Goal: Navigation & Orientation: Find specific page/section

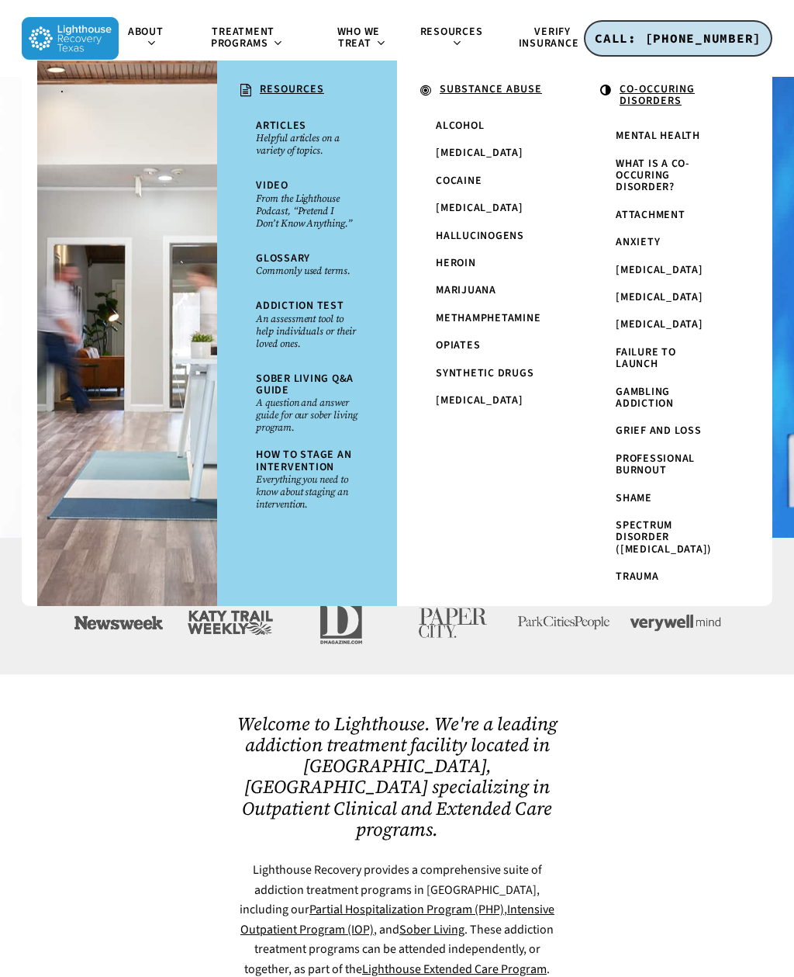
scroll to position [144, 0]
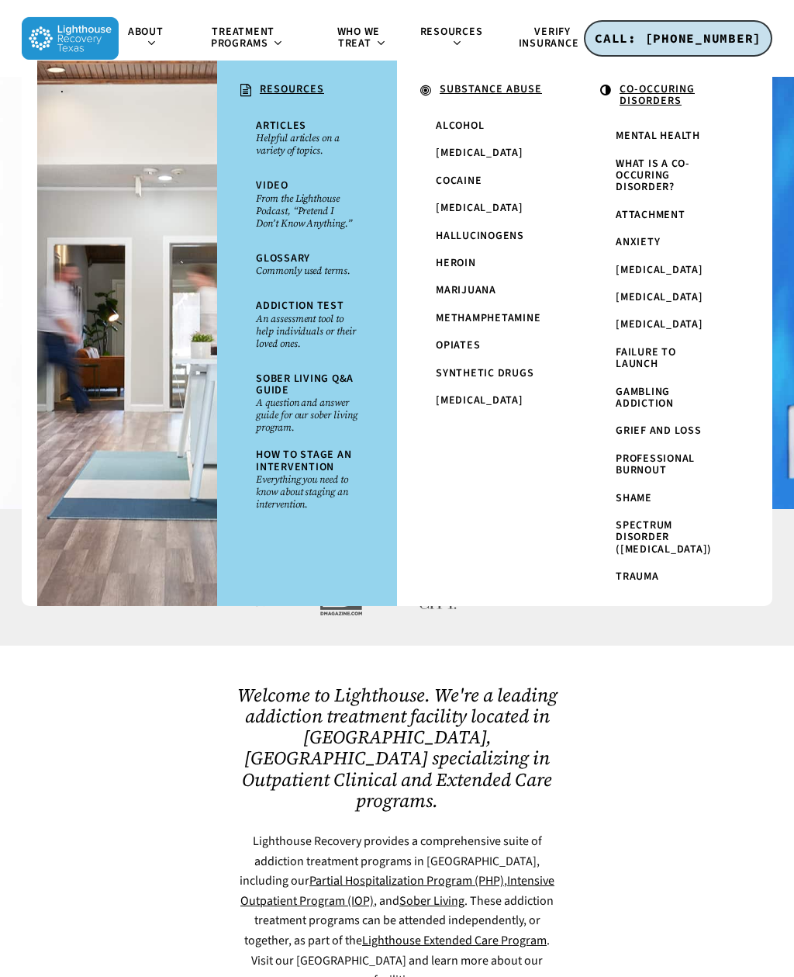
click at [455, 37] on icon at bounding box center [456, 42] width 6 height 12
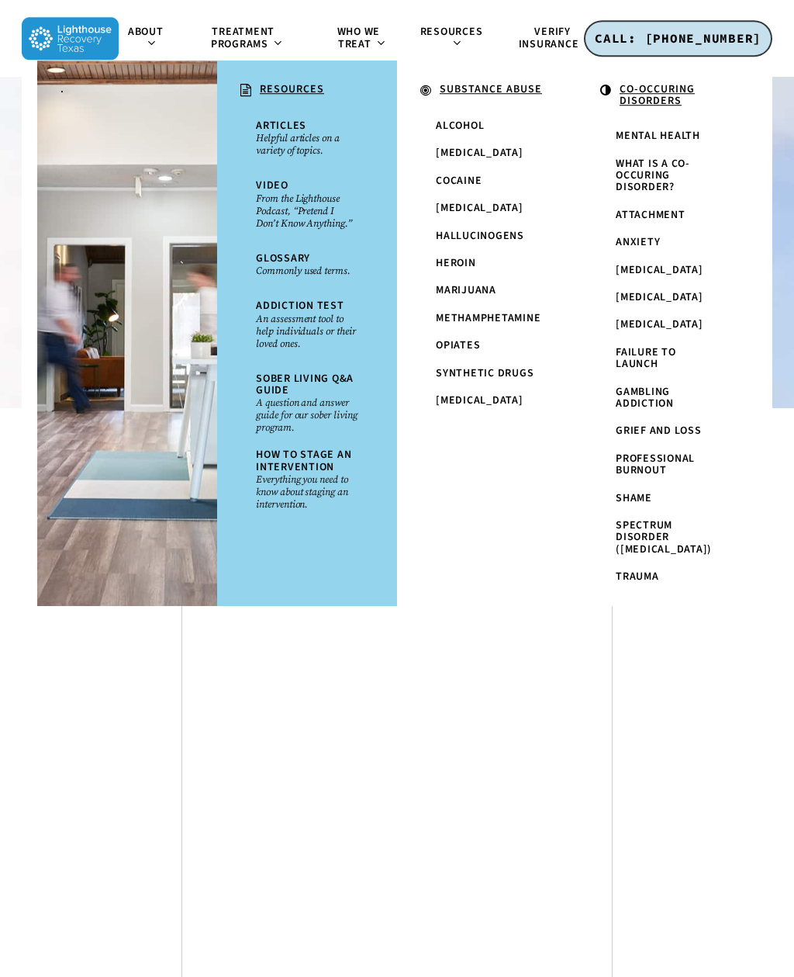
scroll to position [5285, 0]
click at [448, 36] on span "Resources" at bounding box center [451, 32] width 63 height 16
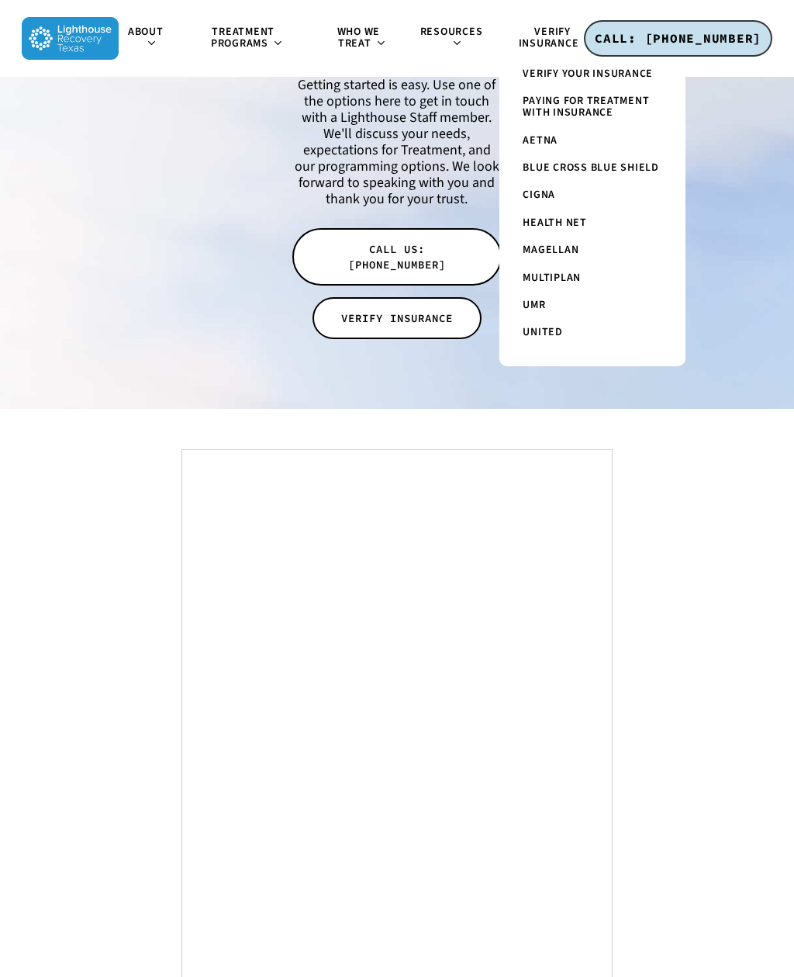
click at [562, 30] on span "Verify Insurance" at bounding box center [549, 38] width 61 height 28
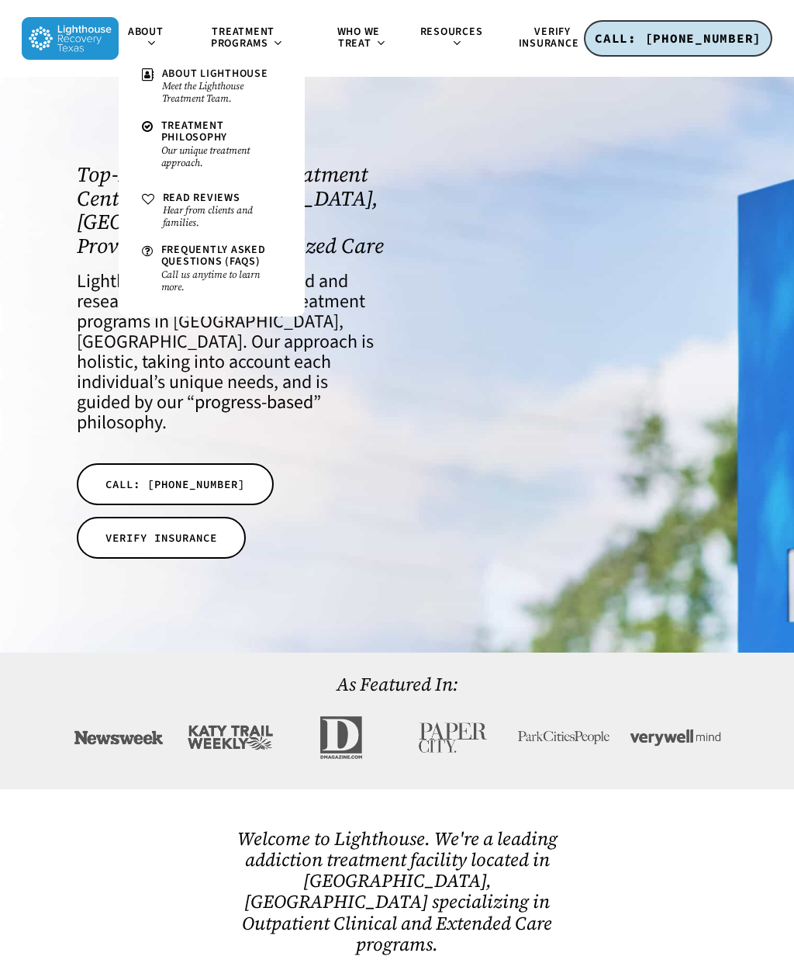
click at [145, 32] on span "About" at bounding box center [146, 32] width 36 height 16
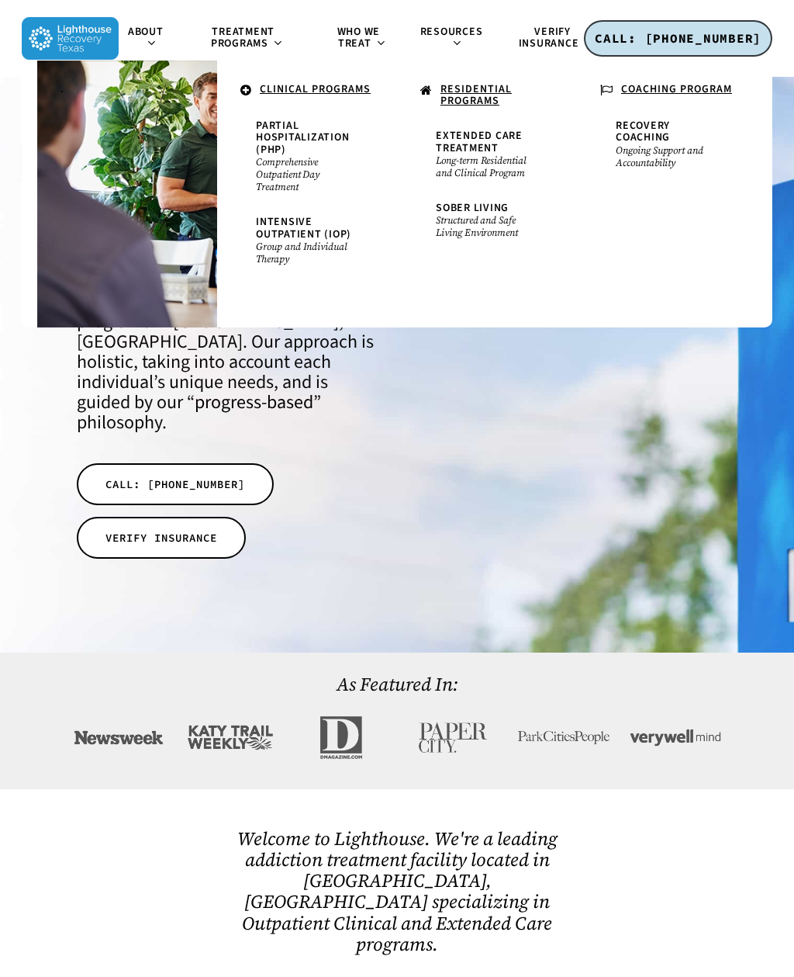
click at [472, 142] on span "Extended Care Treatment" at bounding box center [479, 141] width 87 height 27
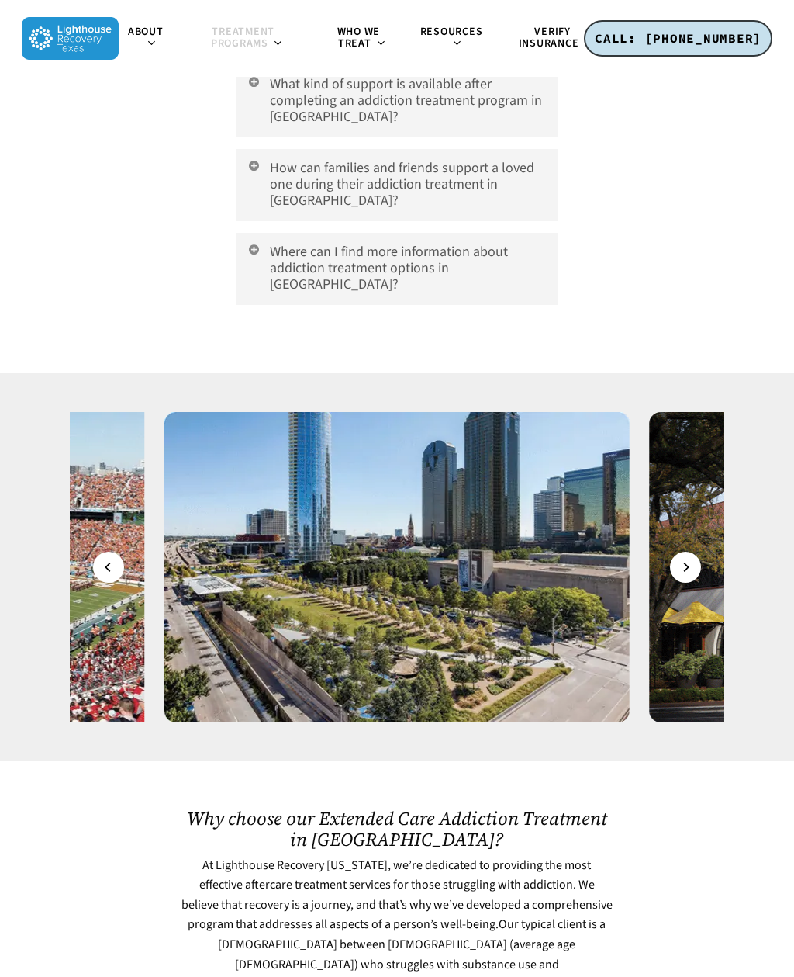
scroll to position [8628, 0]
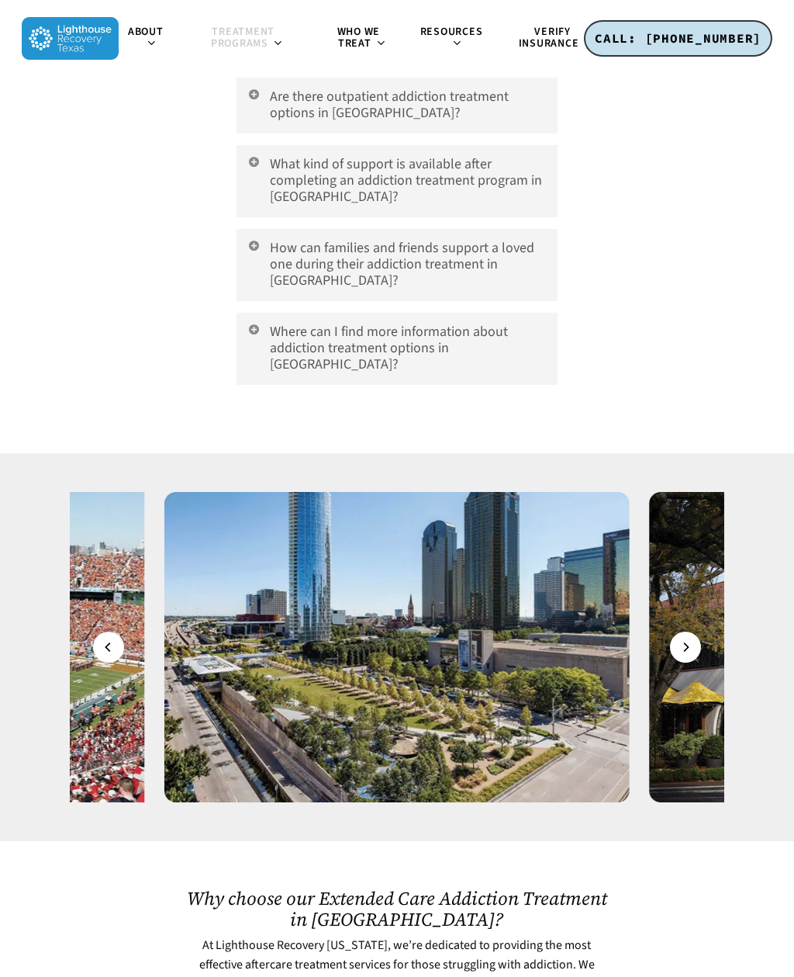
click at [692, 631] on button "Next" at bounding box center [685, 646] width 31 height 31
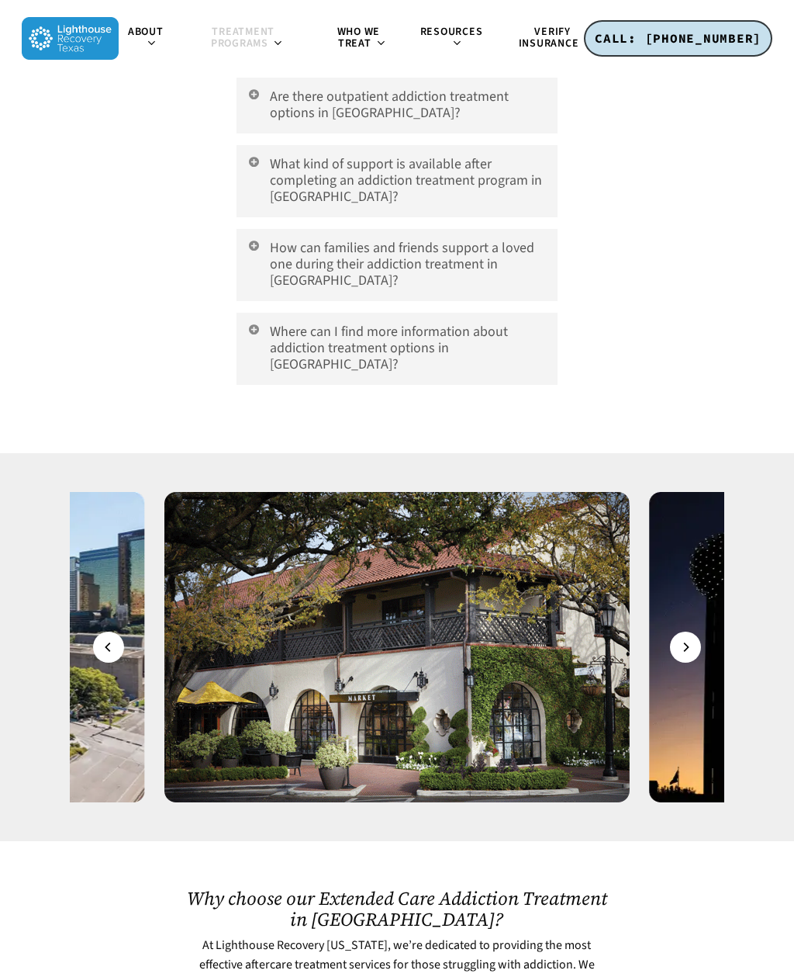
click at [680, 631] on button "Next" at bounding box center [685, 646] width 31 height 31
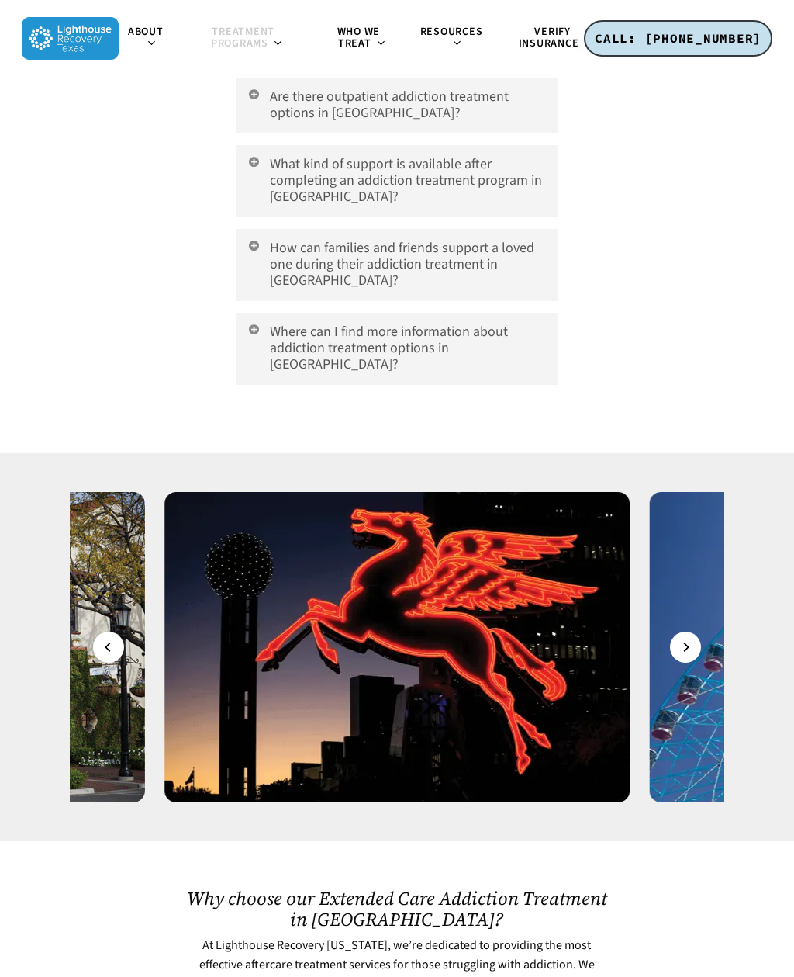
click at [690, 638] on icon "Next" at bounding box center [685, 646] width 9 height 17
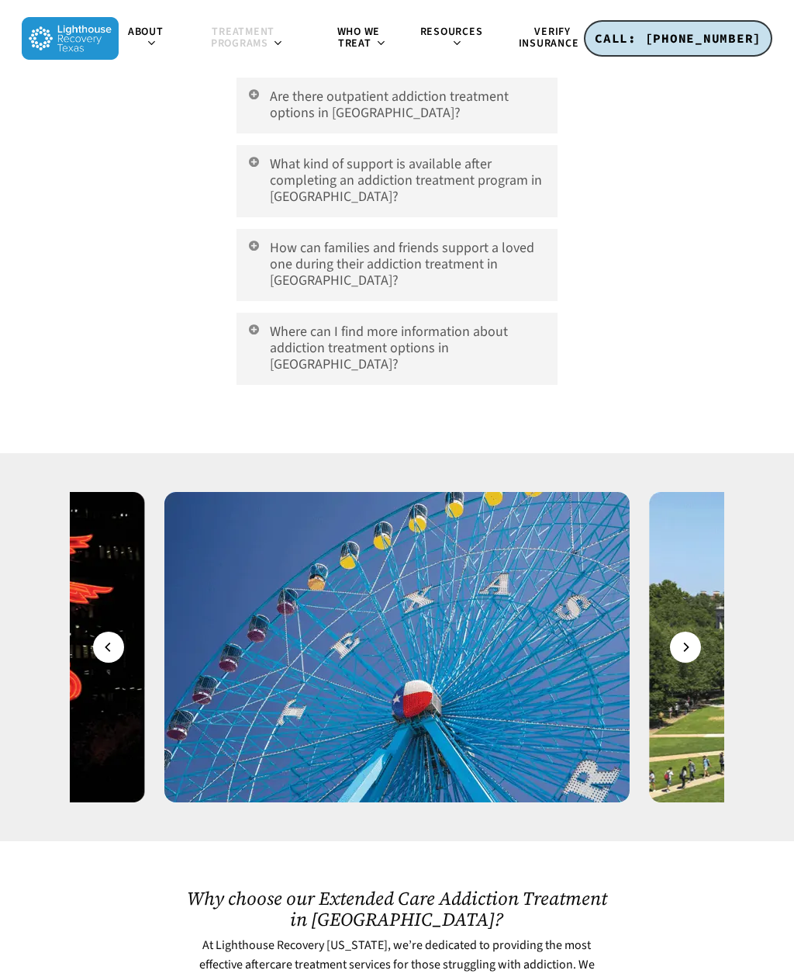
click at [687, 638] on icon "Next" at bounding box center [685, 646] width 9 height 17
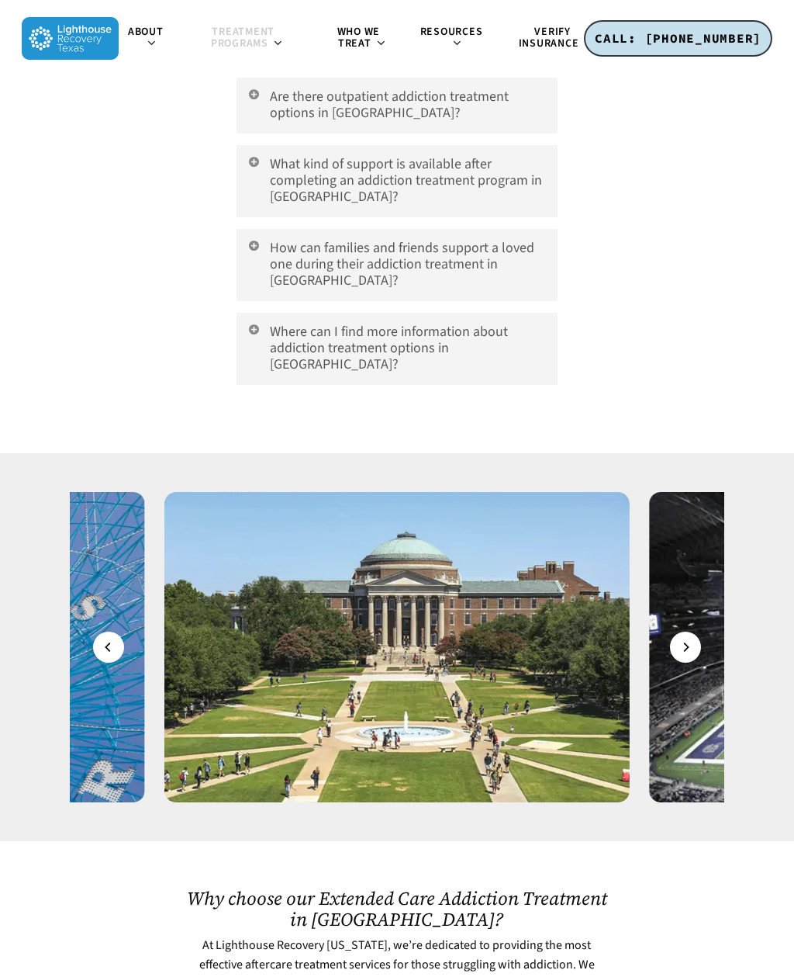
click at [690, 638] on icon "Next" at bounding box center [685, 646] width 9 height 17
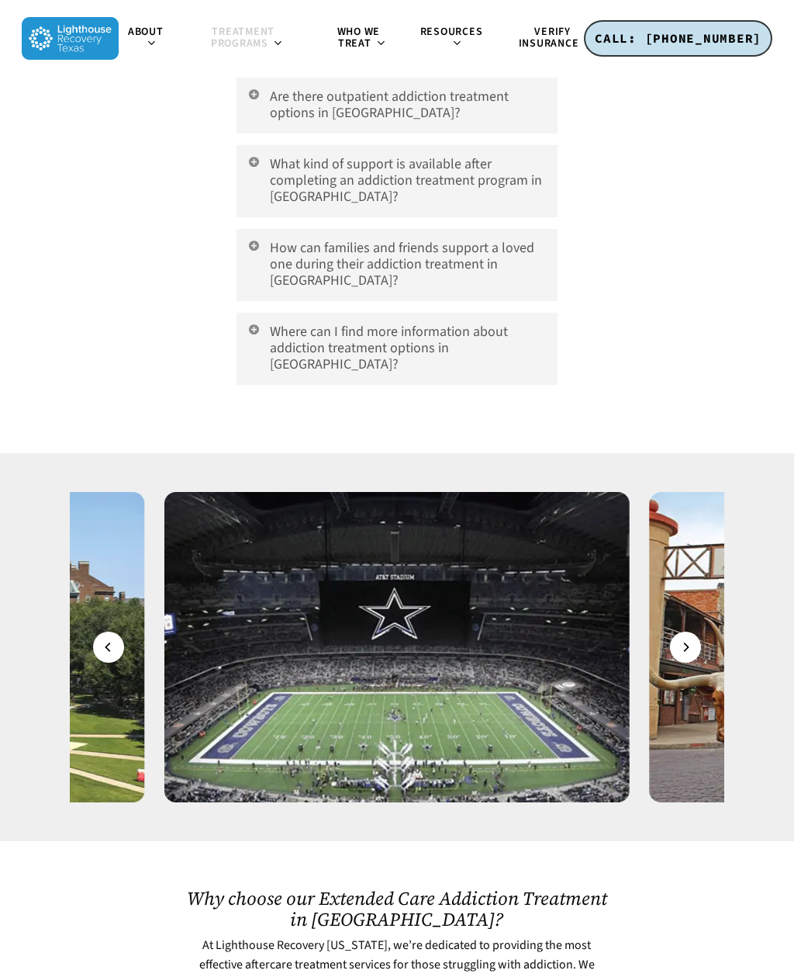
click at [690, 638] on icon "Next" at bounding box center [685, 646] width 9 height 17
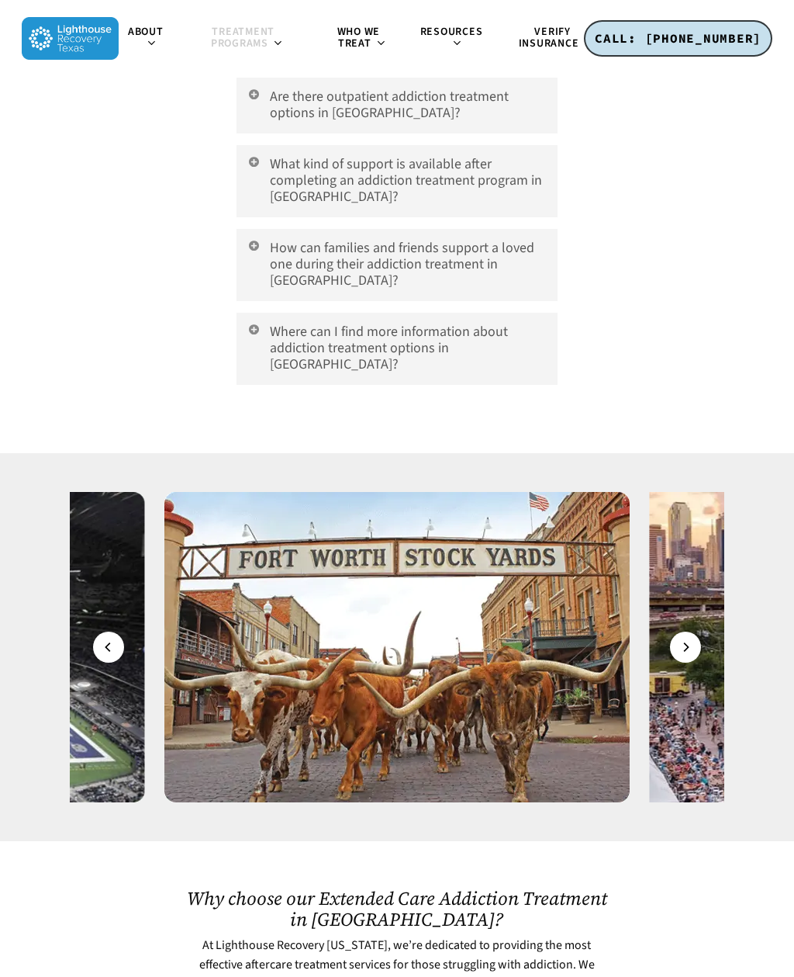
click at [693, 631] on button "Next" at bounding box center [685, 646] width 31 height 31
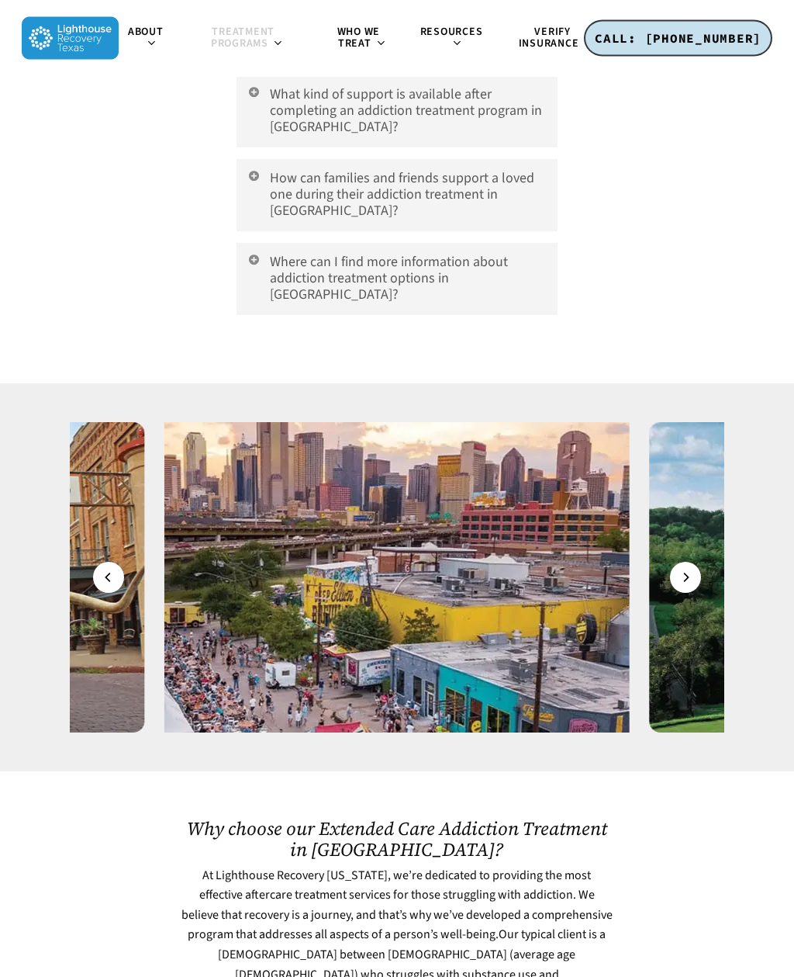
click at [682, 569] on icon "Next" at bounding box center [685, 577] width 9 height 17
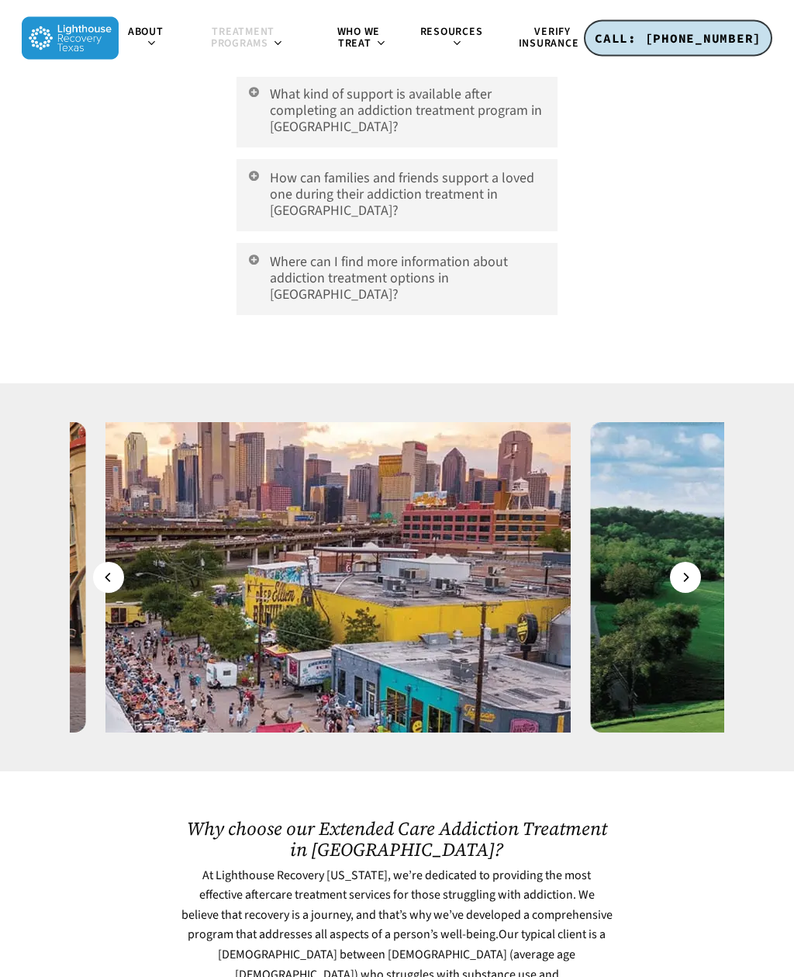
scroll to position [8698, 0]
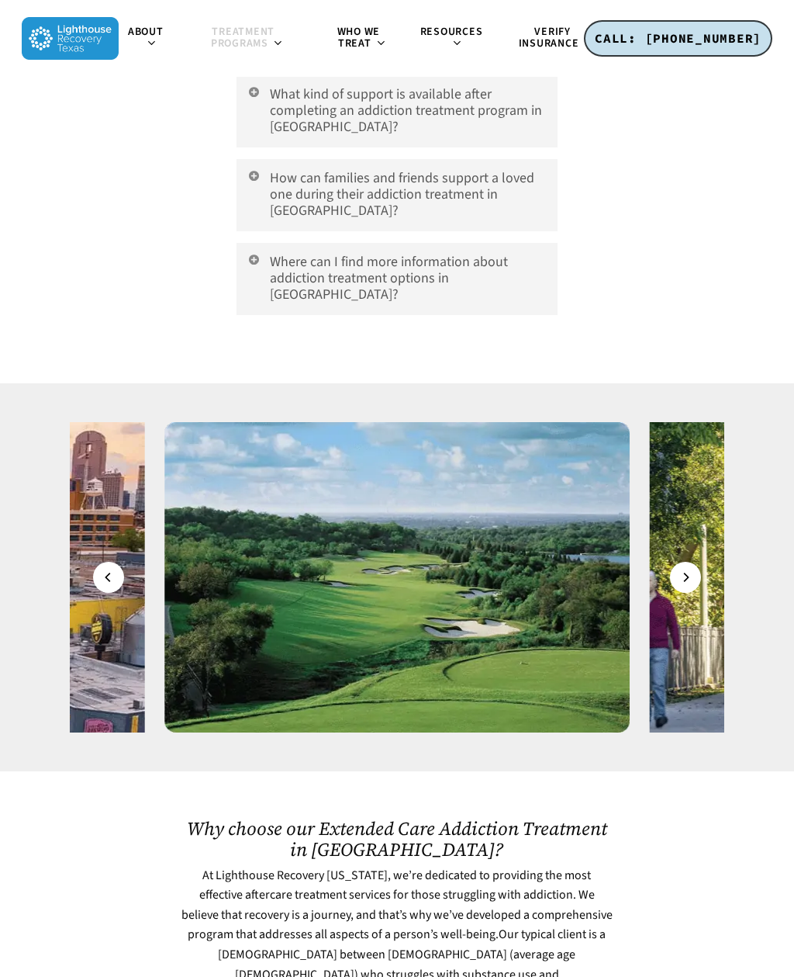
click at [683, 569] on icon "Next" at bounding box center [685, 577] width 9 height 17
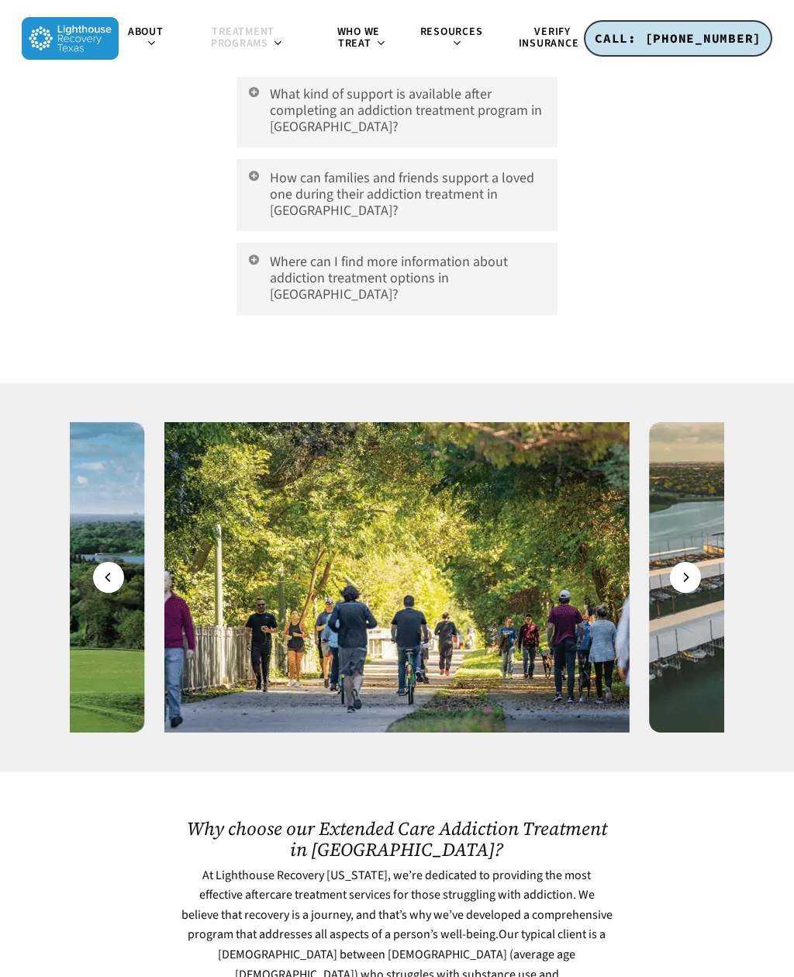
click at [687, 569] on icon "Next" at bounding box center [685, 577] width 9 height 17
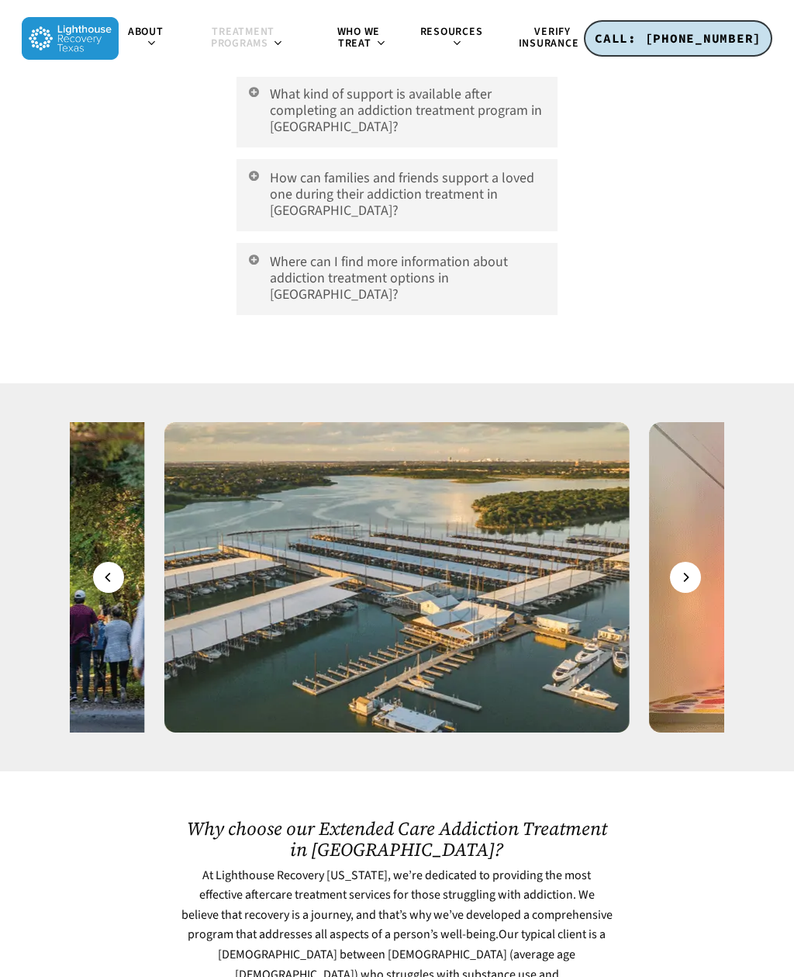
click at [694, 562] on button "Next" at bounding box center [685, 577] width 31 height 31
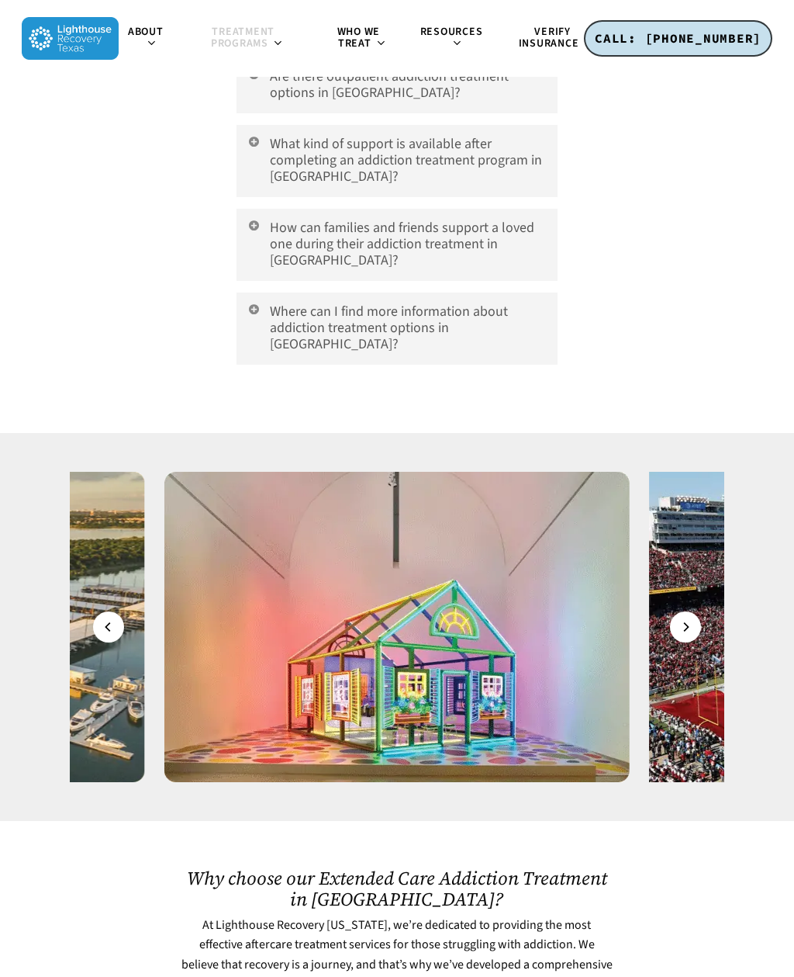
scroll to position [8639, 0]
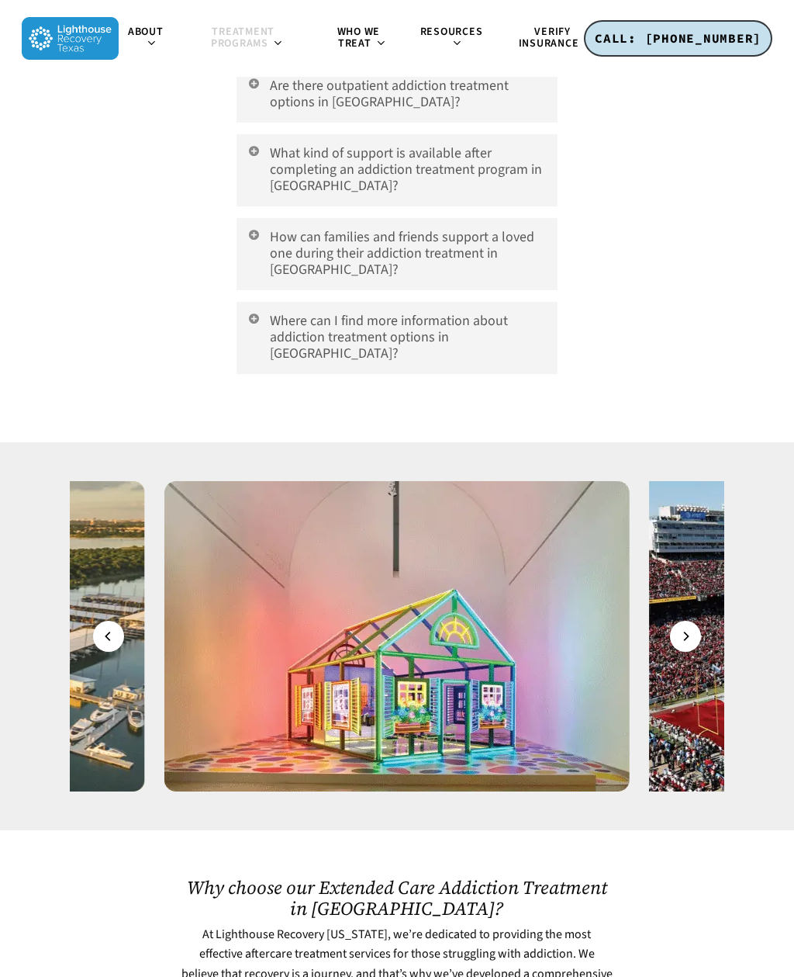
click at [696, 621] on button "Next" at bounding box center [685, 636] width 31 height 31
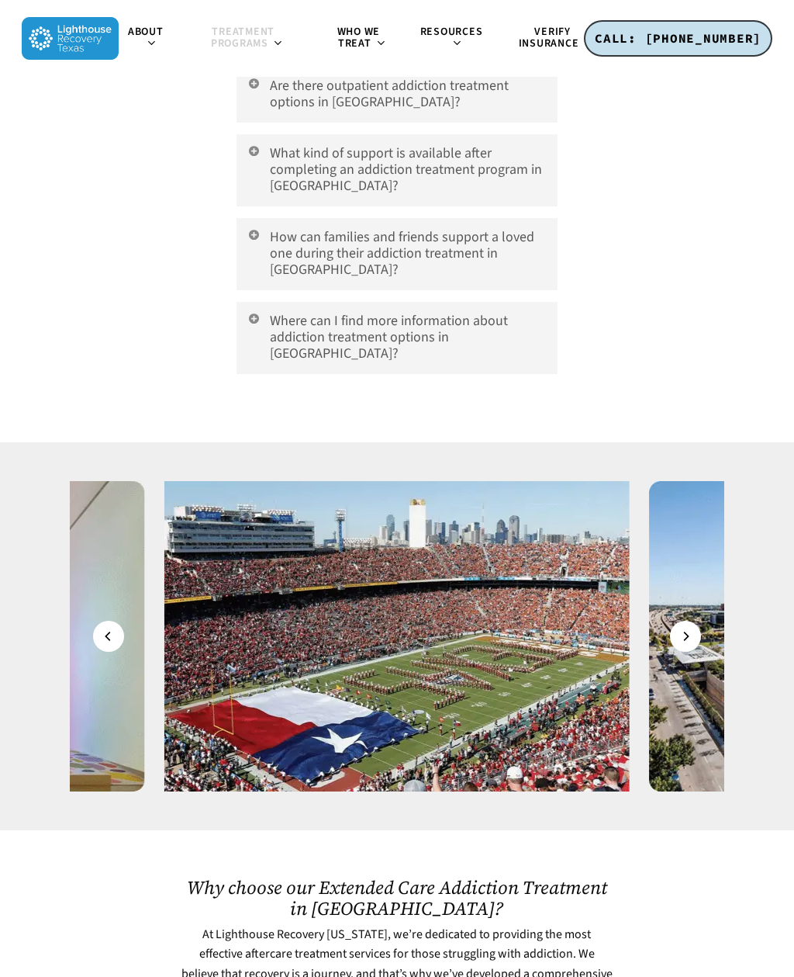
click at [700, 621] on button "Next" at bounding box center [685, 636] width 31 height 31
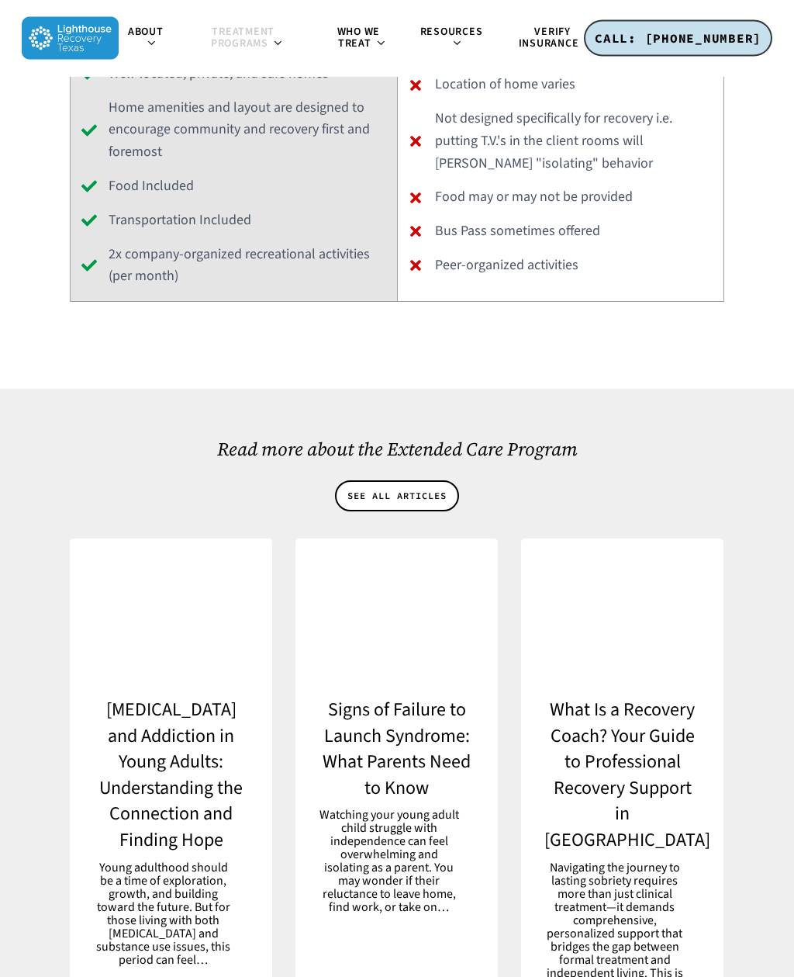
scroll to position [10928, 0]
